Goal: Task Accomplishment & Management: Manage account settings

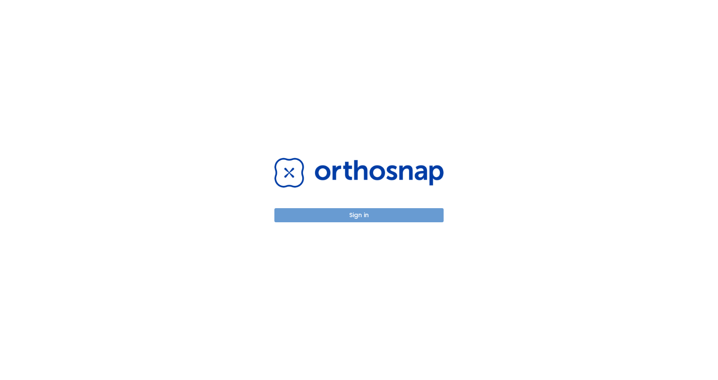
click at [383, 211] on button "Sign in" at bounding box center [359, 215] width 169 height 14
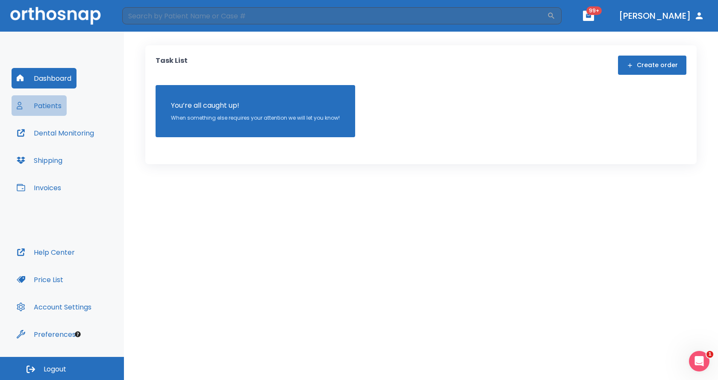
click at [50, 99] on button "Patients" at bounding box center [39, 105] width 55 height 21
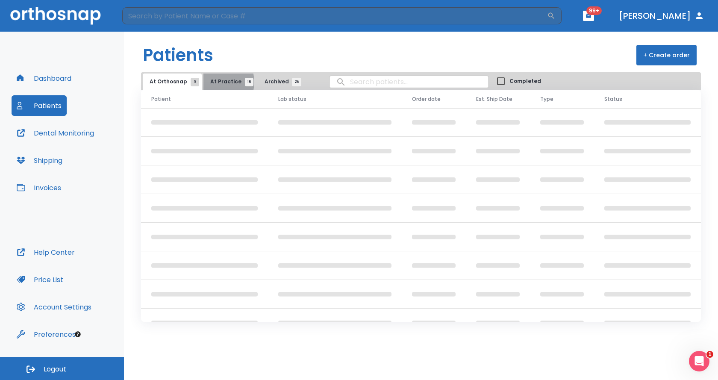
click at [213, 82] on span "At Practice 16" at bounding box center [229, 82] width 39 height 8
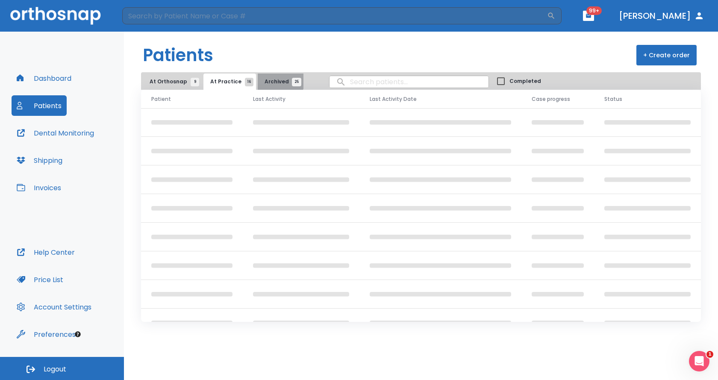
click at [269, 77] on button "Archived 25" at bounding box center [281, 82] width 46 height 16
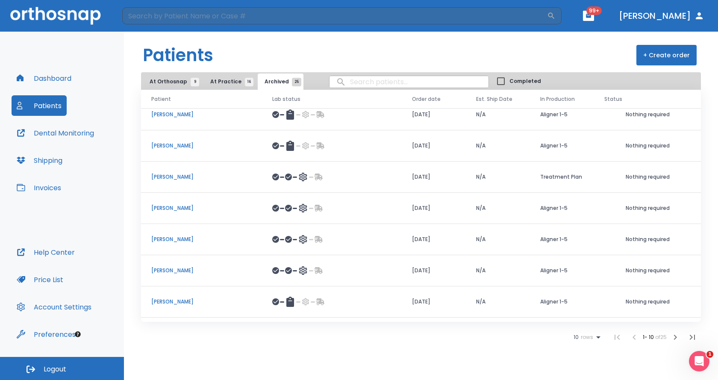
scroll to position [99, 0]
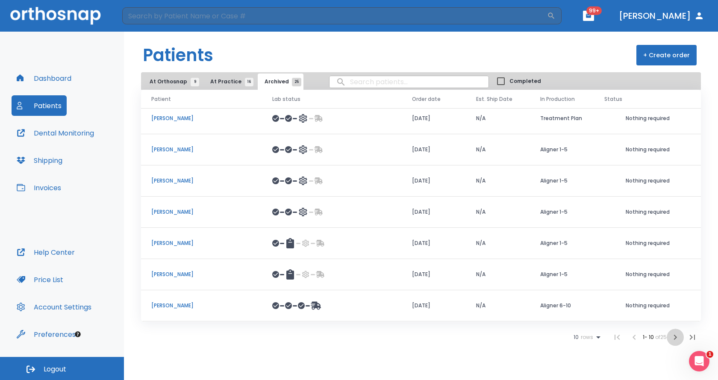
click at [673, 339] on icon "button" at bounding box center [675, 337] width 10 height 10
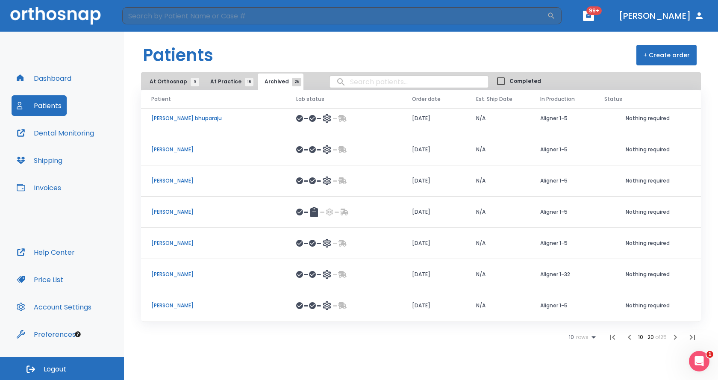
scroll to position [68, 0]
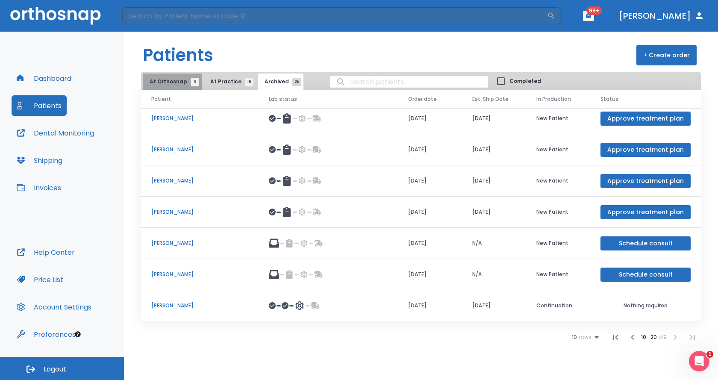
click at [199, 80] on button "At Orthosnap 9" at bounding box center [172, 82] width 59 height 16
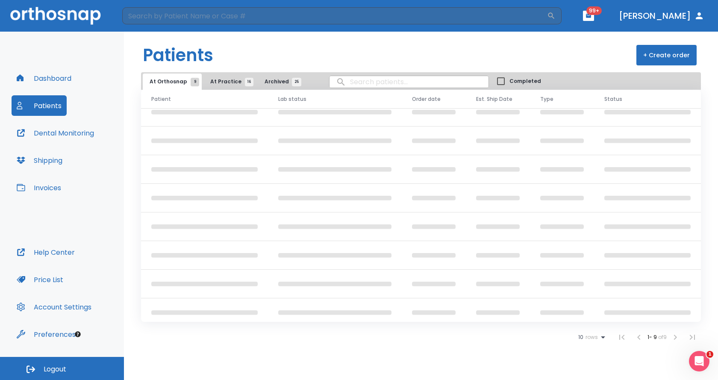
scroll to position [73, 0]
